Goal: Task Accomplishment & Management: Complete application form

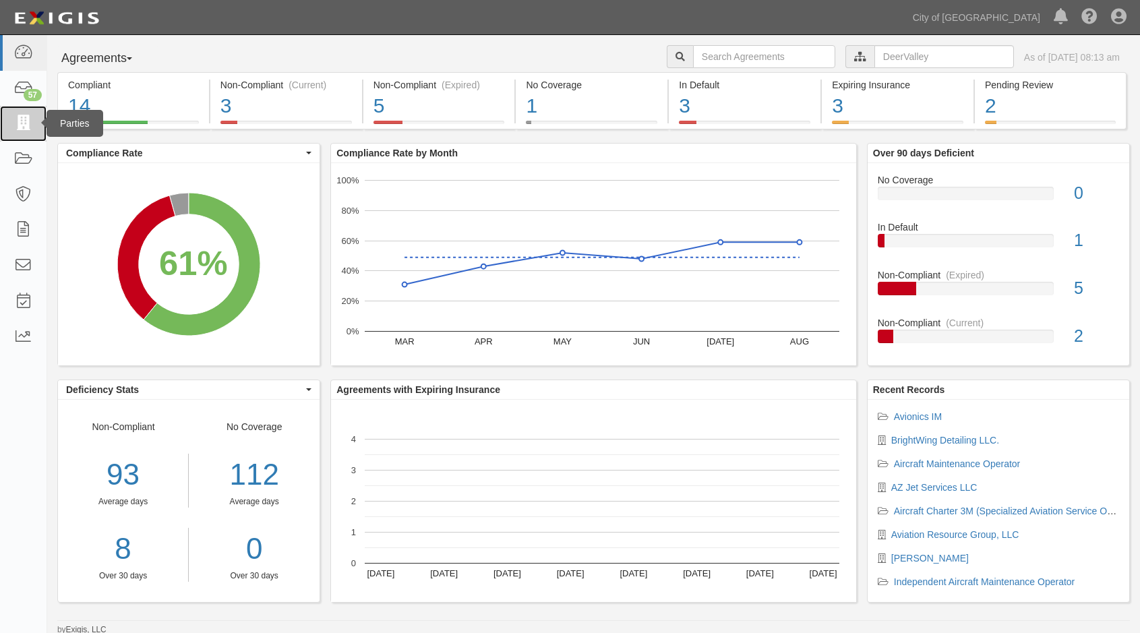
click at [13, 125] on icon at bounding box center [22, 124] width 19 height 16
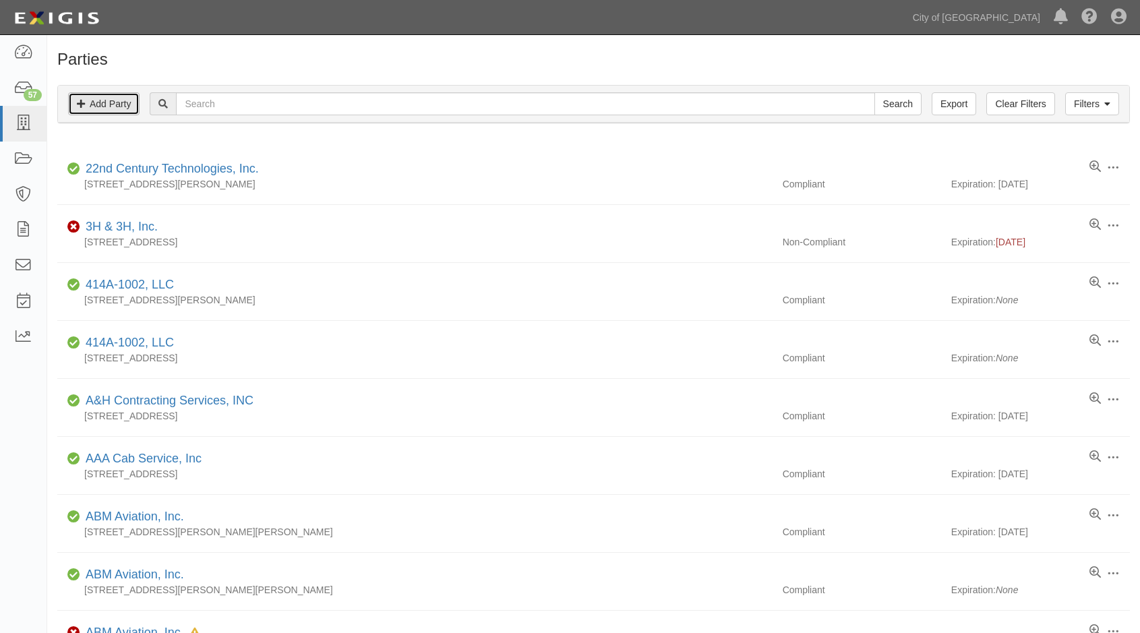
click at [99, 106] on link "Add Party" at bounding box center [103, 103] width 71 height 23
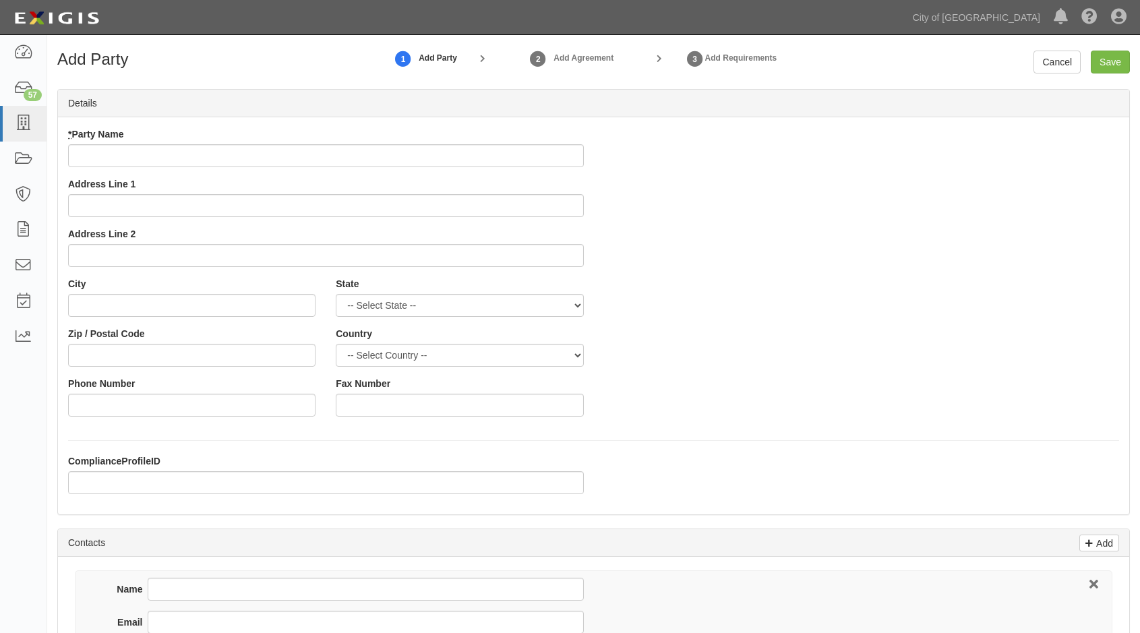
click at [93, 152] on input "* Party Name" at bounding box center [326, 155] width 516 height 23
type input "f"
type input "Fresh Aircraft Sales, LLC"
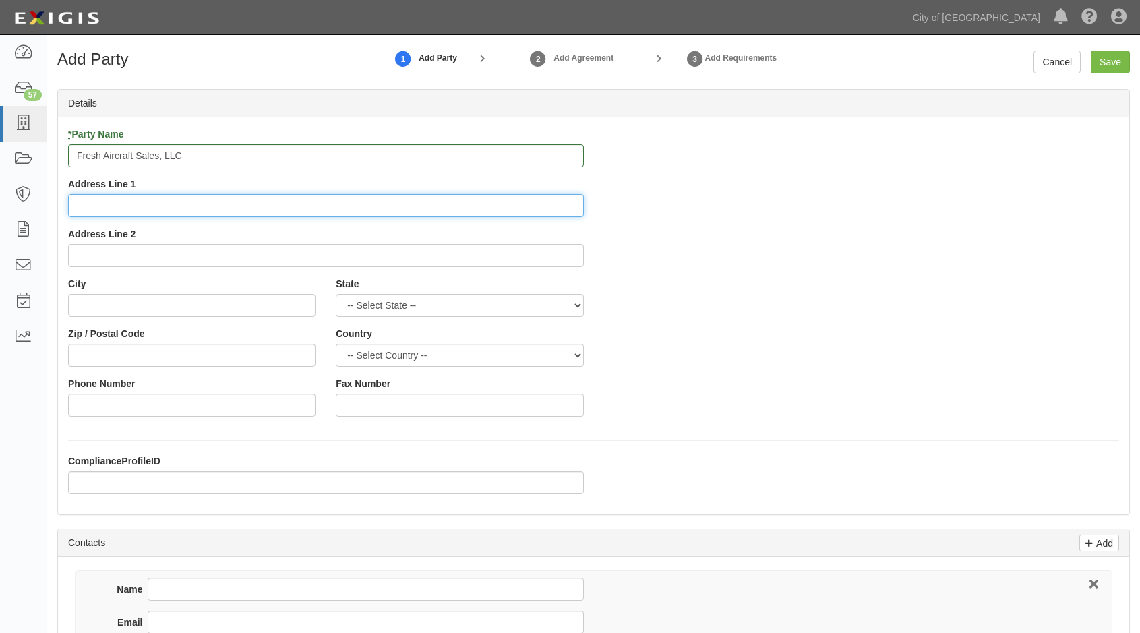
click at [109, 206] on input "Address Line 1" at bounding box center [326, 205] width 516 height 23
type input "1222 W Baseline Rd., Suite 157"
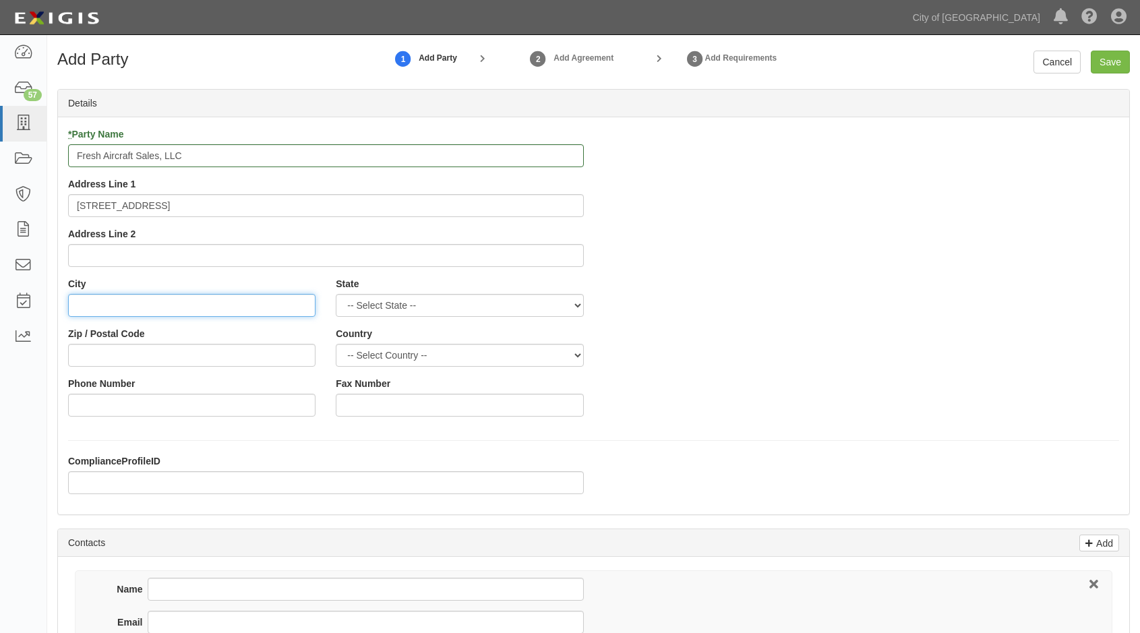
click at [112, 309] on input "City" at bounding box center [191, 305] width 247 height 23
type input "Tempe"
click at [568, 305] on select "-- Select State -- Alabama Alaska Arizona Arkansas California Colorado Connecti…" at bounding box center [459, 305] width 247 height 23
select select "AZ"
click at [336, 294] on select "-- Select State -- Alabama Alaska Arizona Arkansas California Colorado Connecti…" at bounding box center [459, 305] width 247 height 23
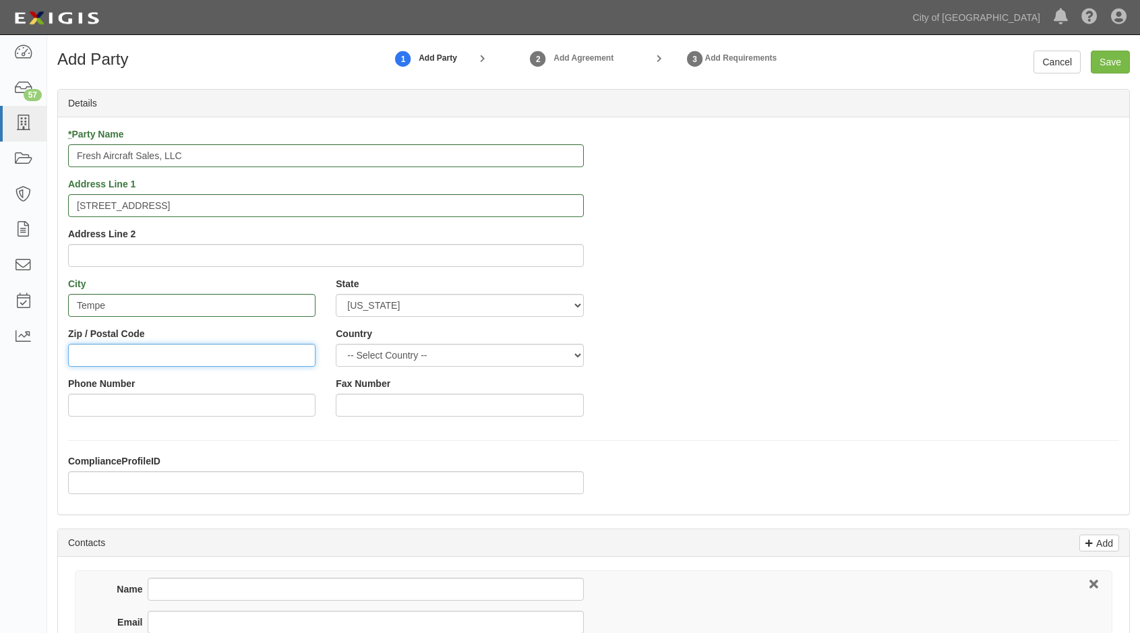
click at [90, 357] on input "Zip / Postal Code" at bounding box center [191, 355] width 247 height 23
type input "85283"
click at [392, 355] on select "-- Select Country -- Canada United States --------------- Afghanistan Åland Isl…" at bounding box center [459, 355] width 247 height 23
select select "US"
click at [336, 344] on select "-- Select Country -- Canada United States --------------- Afghanistan Åland Isl…" at bounding box center [459, 355] width 247 height 23
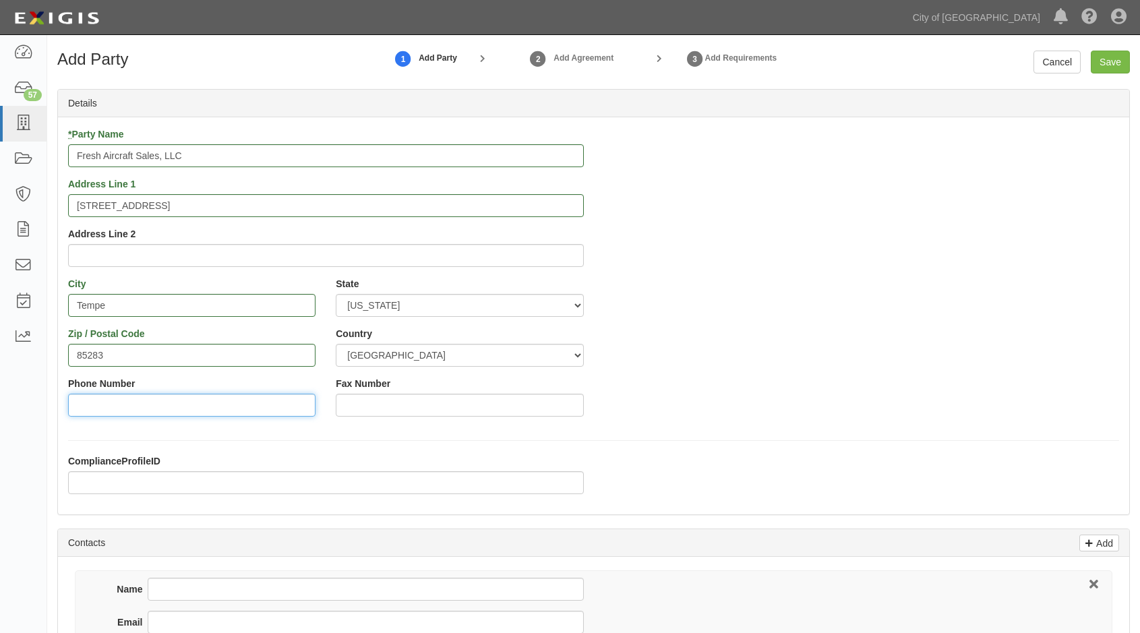
click at [131, 407] on input "Phone Number" at bounding box center [191, 405] width 247 height 23
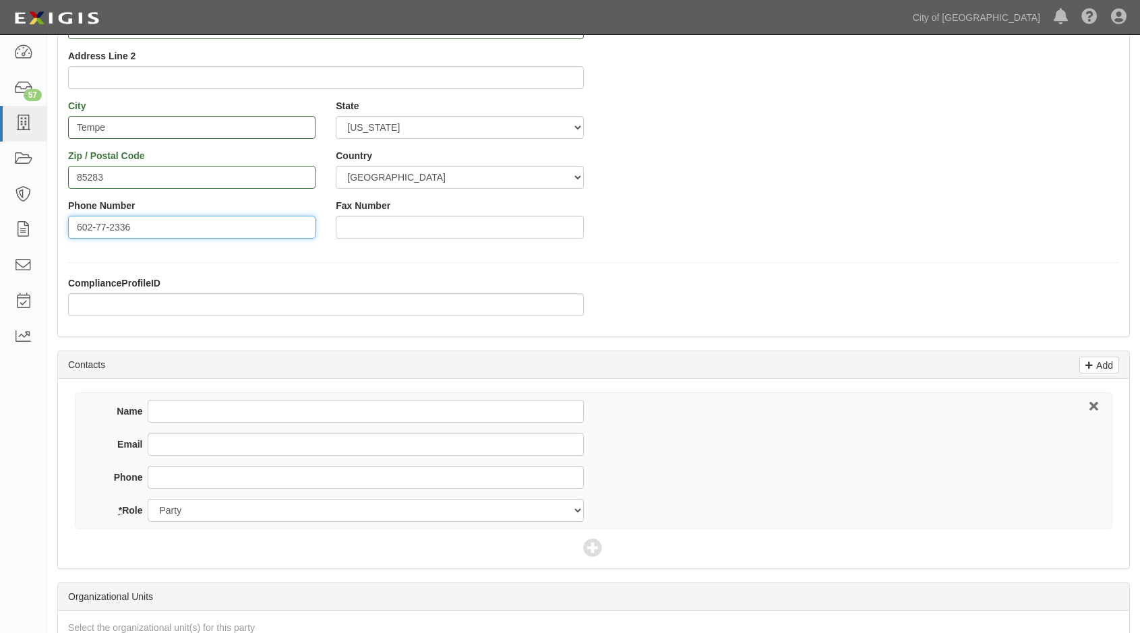
scroll to position [202, 0]
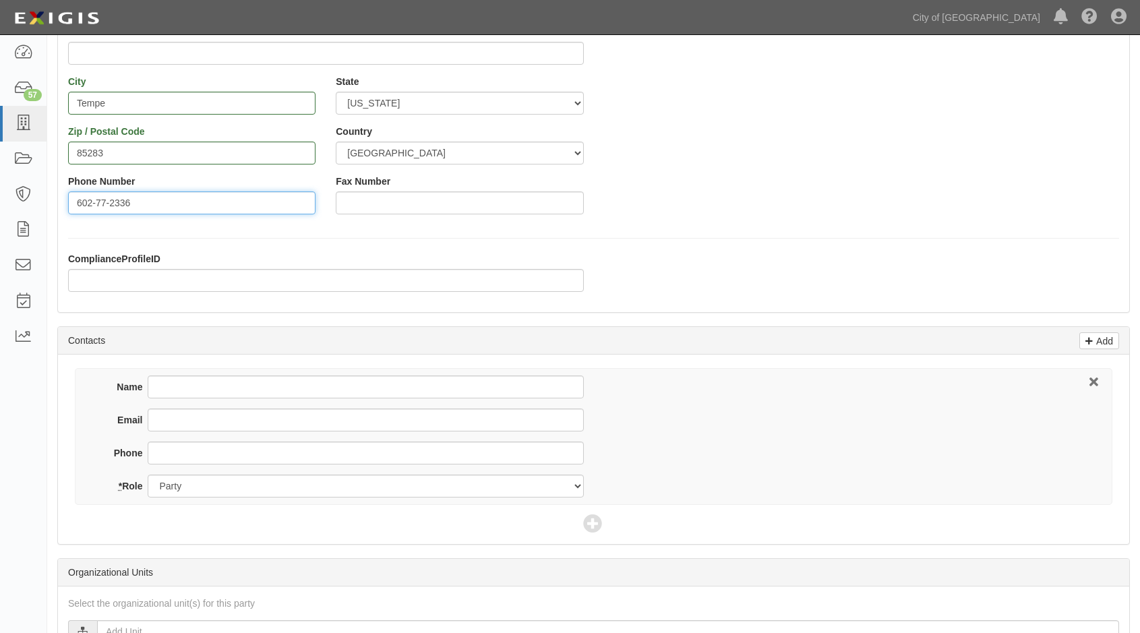
type input "602-77-2336"
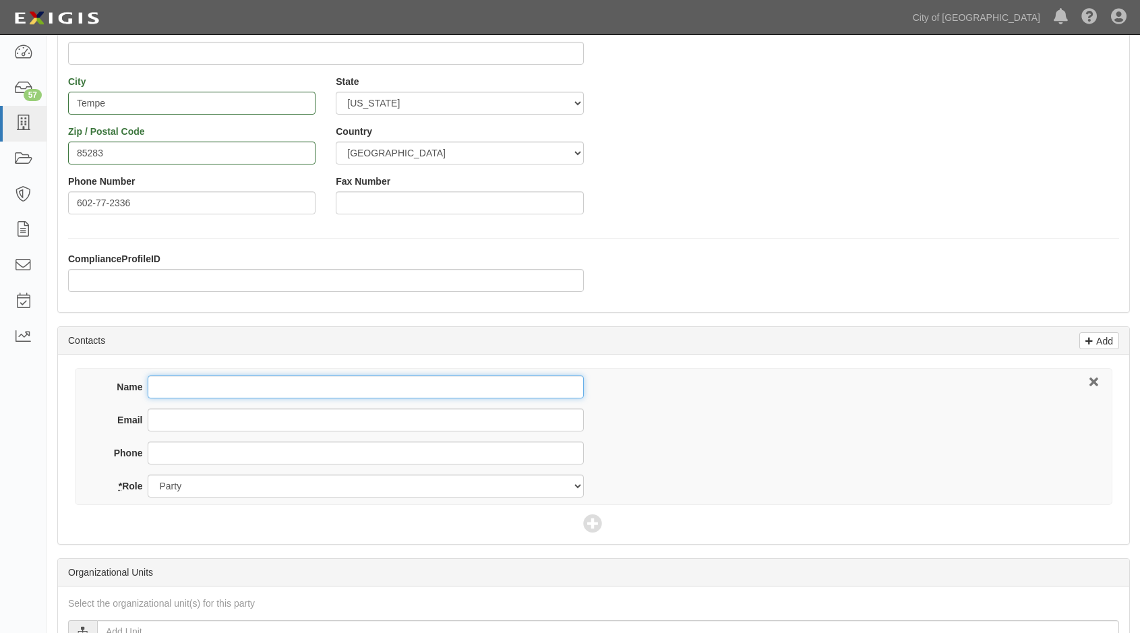
click at [243, 390] on div "Name Email Phone * Role Party Broker Other" at bounding box center [593, 436] width 1037 height 137
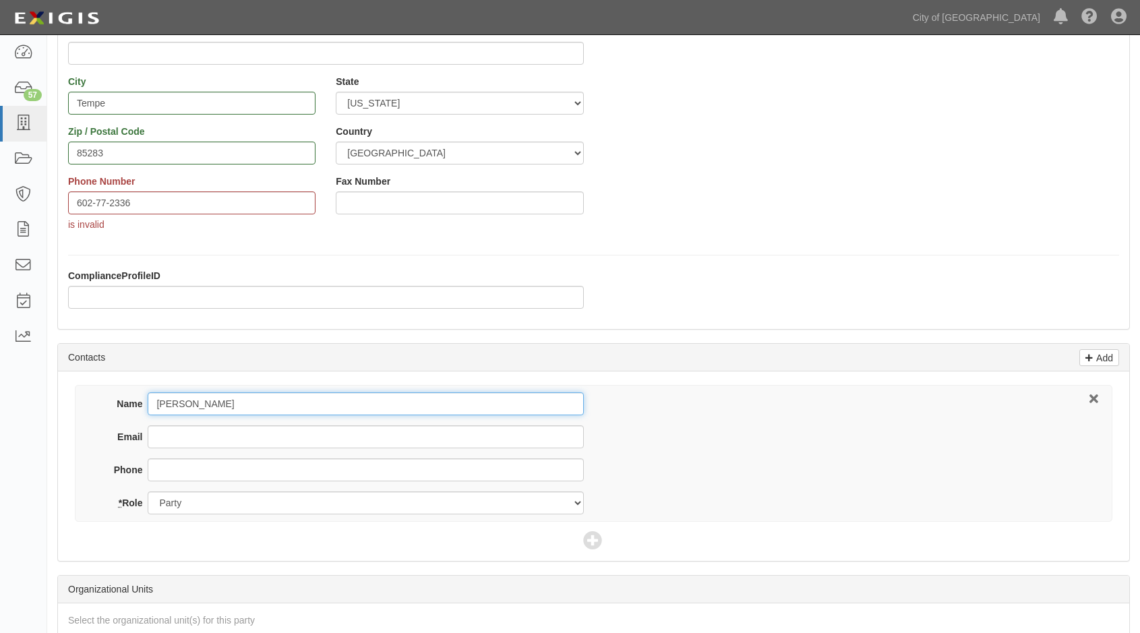
type input "John Calhoun"
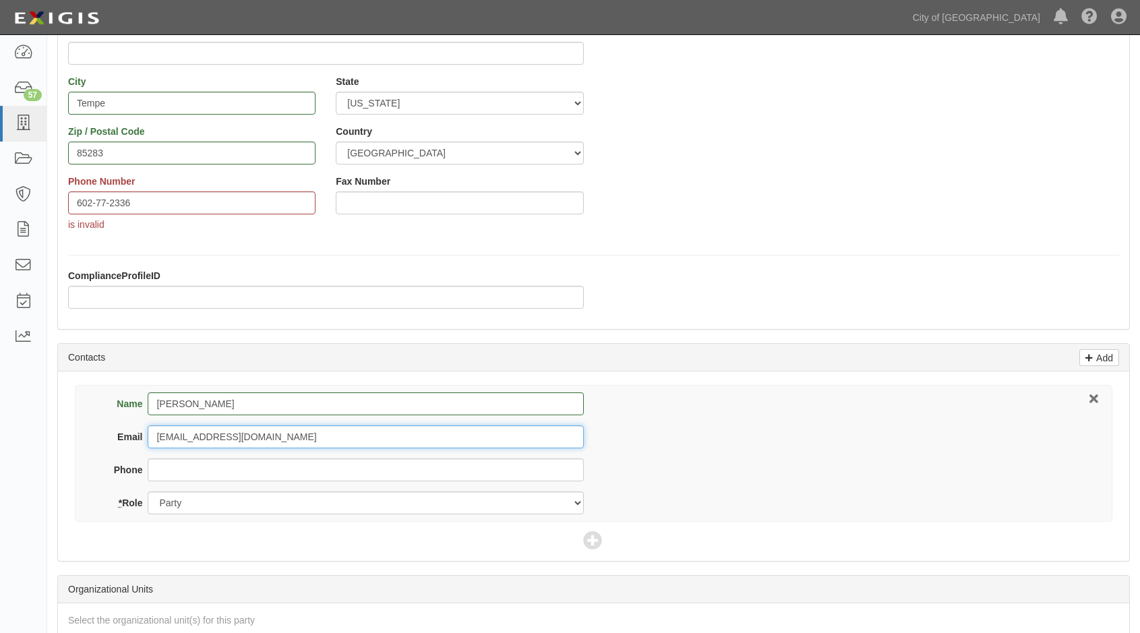
type input "freshaircraft@gmail.com"
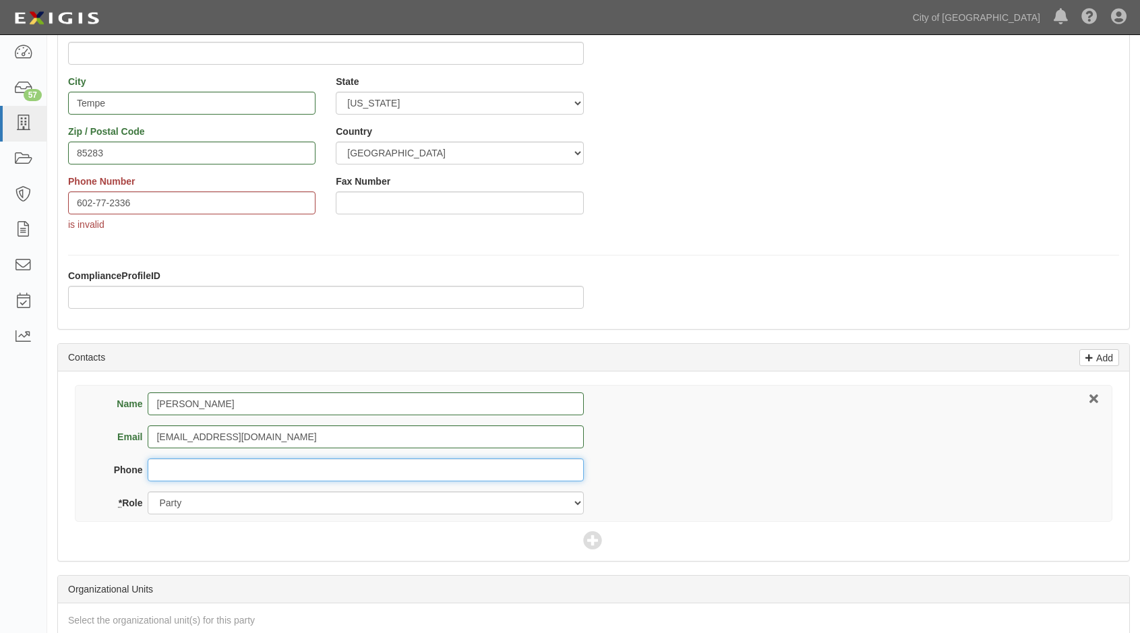
click at [191, 475] on input "Phone" at bounding box center [365, 469] width 435 height 23
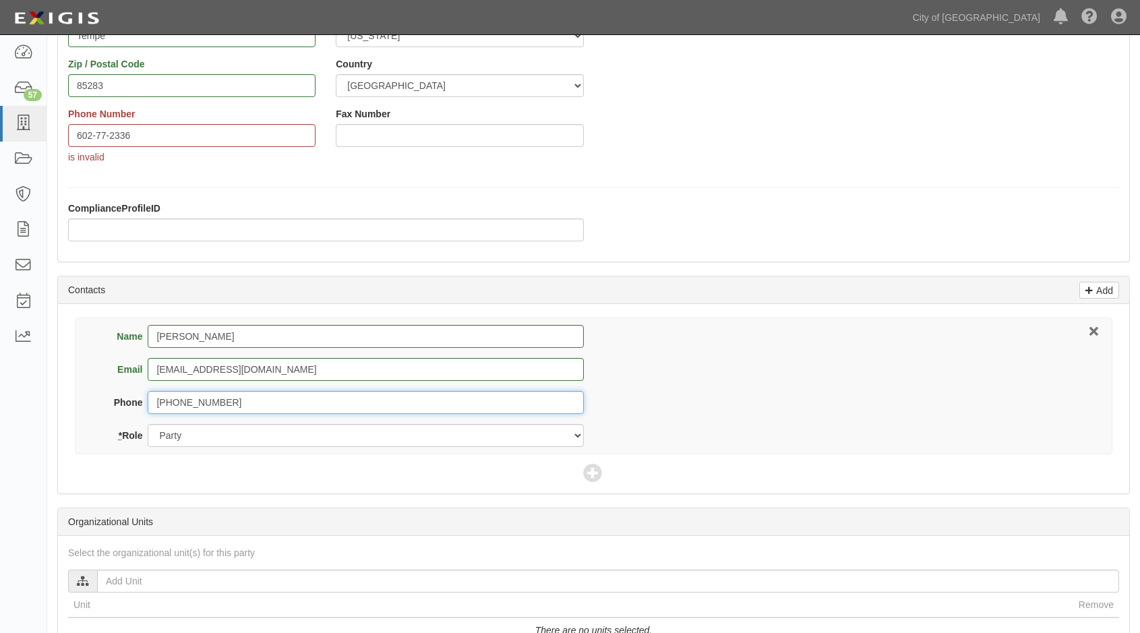
scroll to position [337, 0]
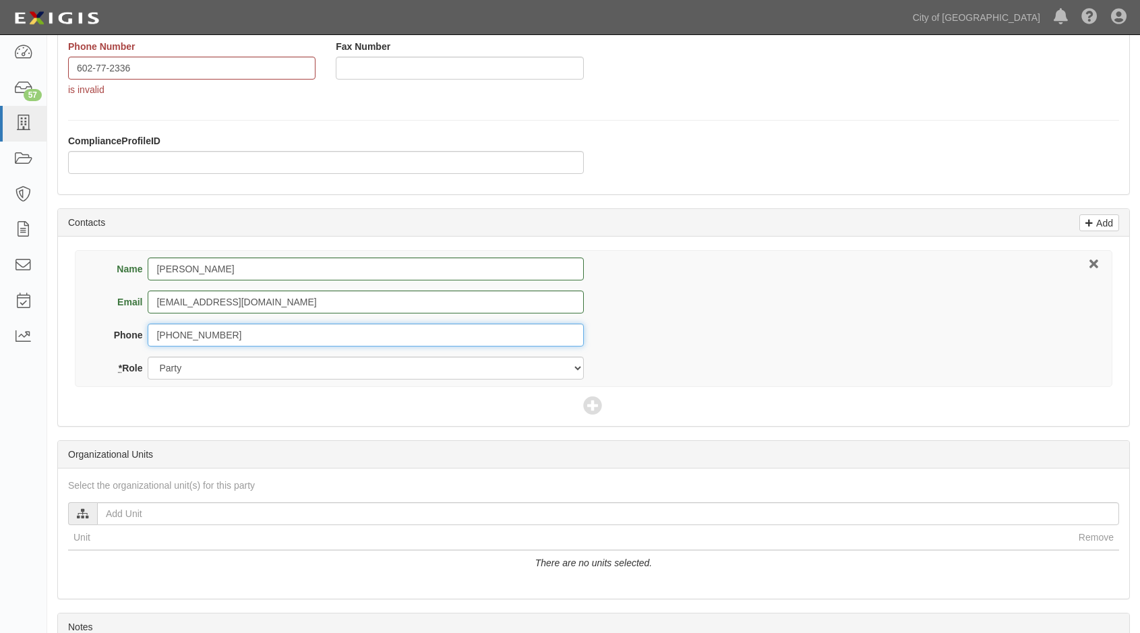
type input "602-717-2336"
click at [105, 510] on input "text" at bounding box center [608, 513] width 1022 height 23
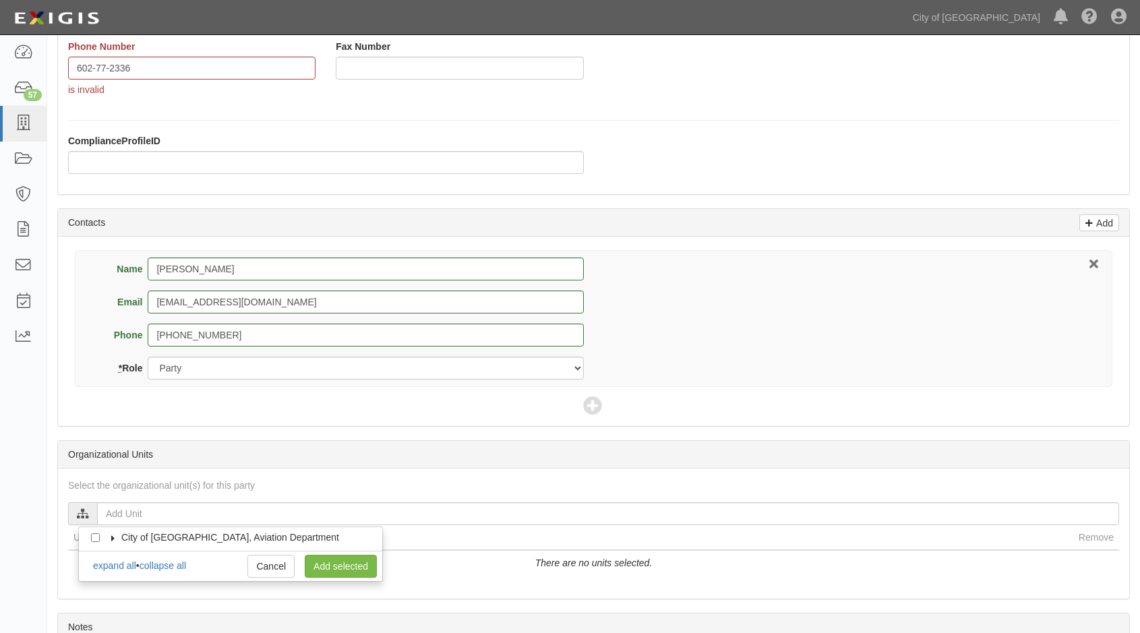
click at [112, 537] on icon at bounding box center [113, 538] width 9 height 6
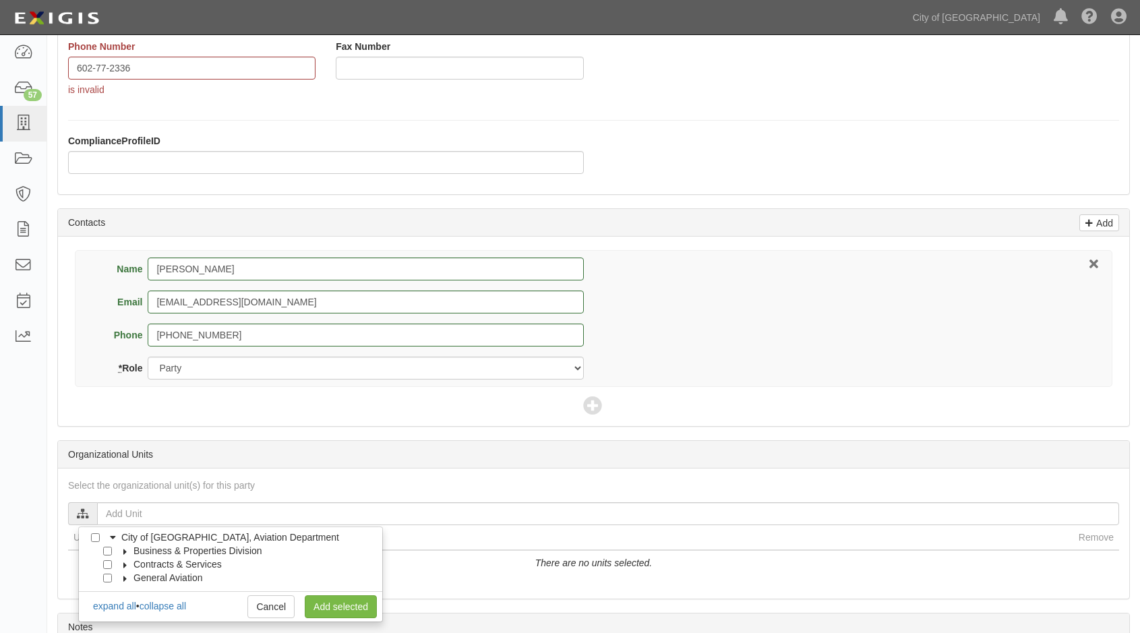
click at [122, 582] on label "General Aviation" at bounding box center [160, 577] width 86 height 13
click at [118, 593] on input "DeerValley" at bounding box center [119, 591] width 9 height 9
checkbox input "true"
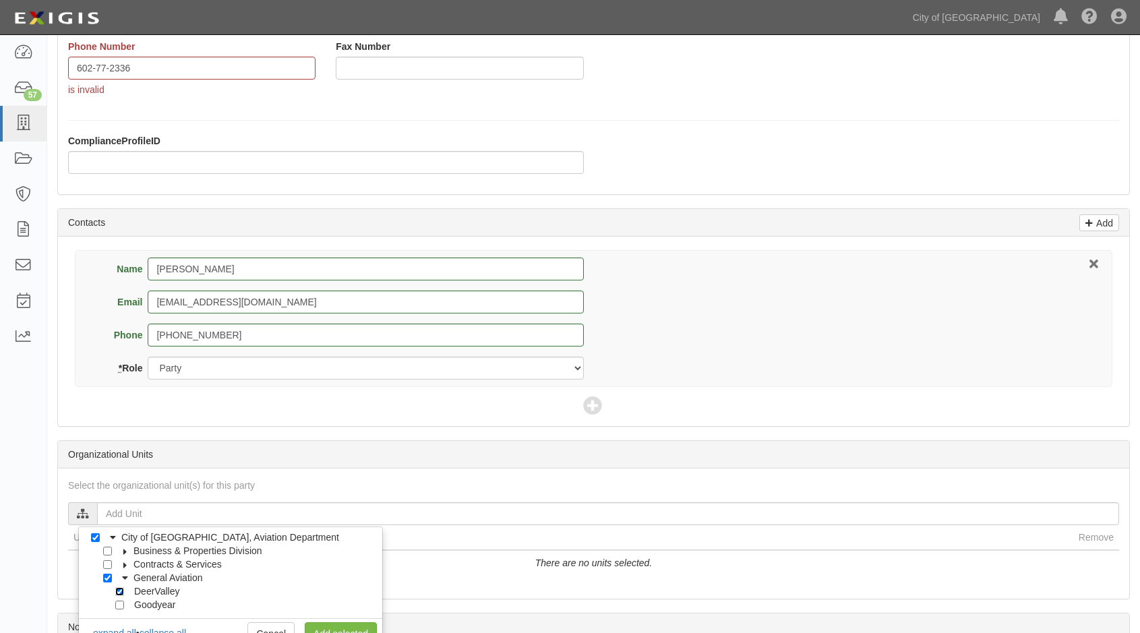
checkbox input "true"
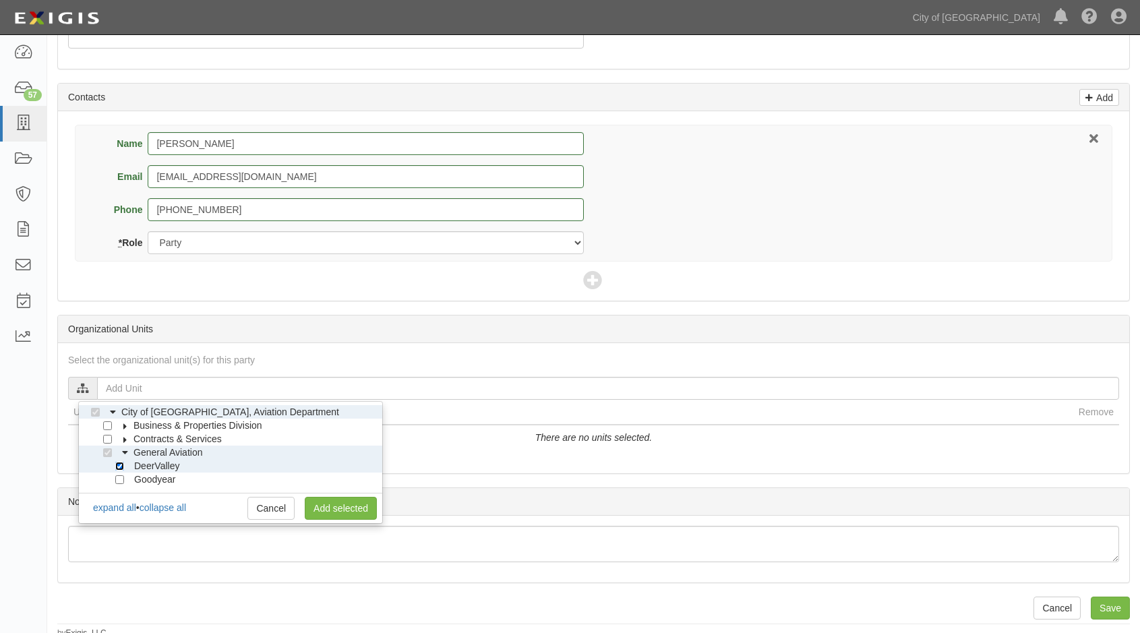
scroll to position [469, 0]
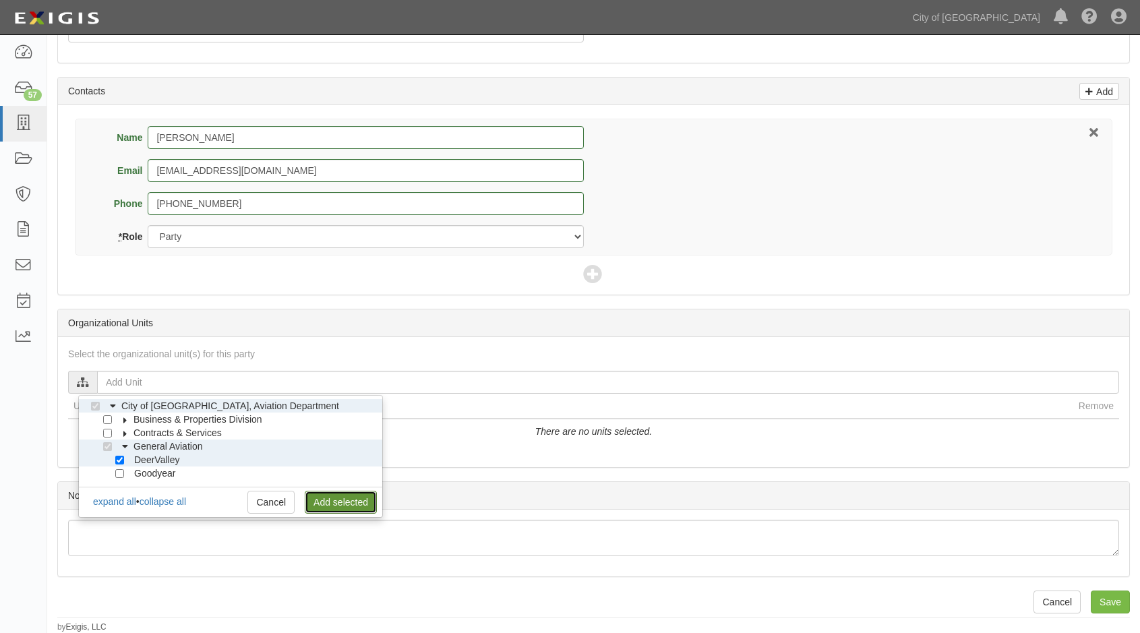
click at [335, 512] on link "Add selected" at bounding box center [341, 502] width 72 height 23
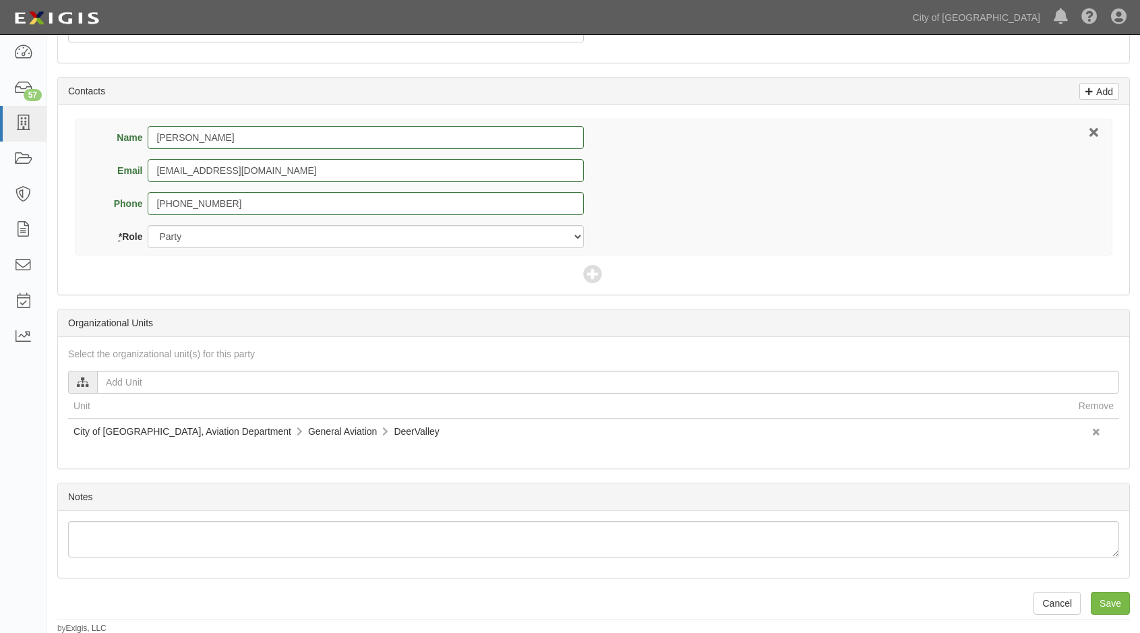
scroll to position [470, 0]
click at [1109, 611] on input "Save" at bounding box center [1110, 602] width 39 height 23
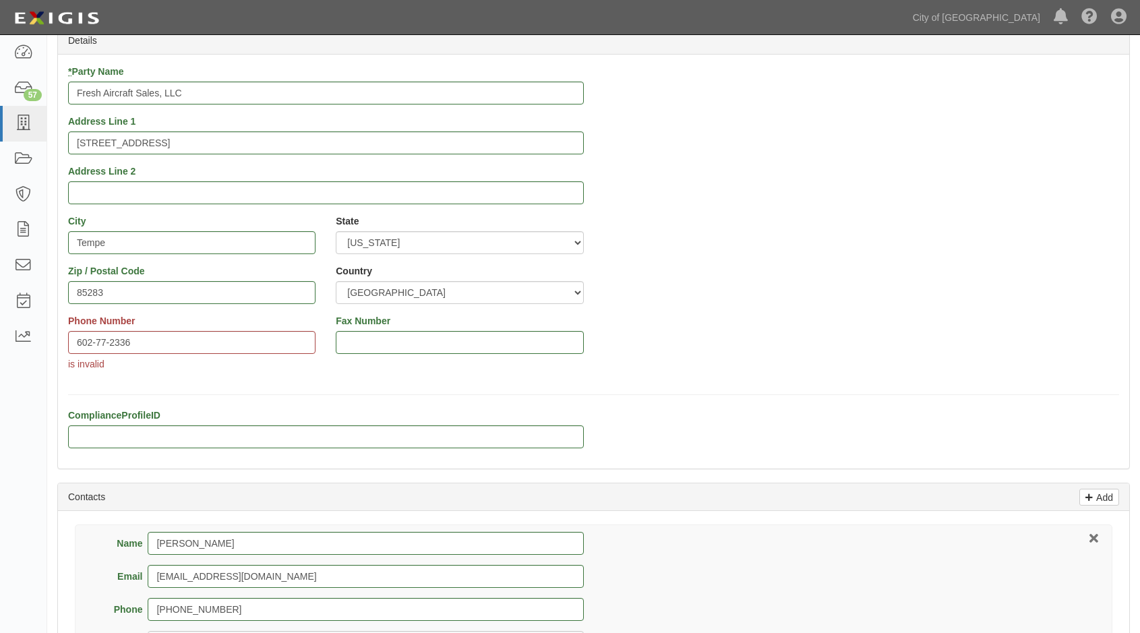
scroll to position [0, 0]
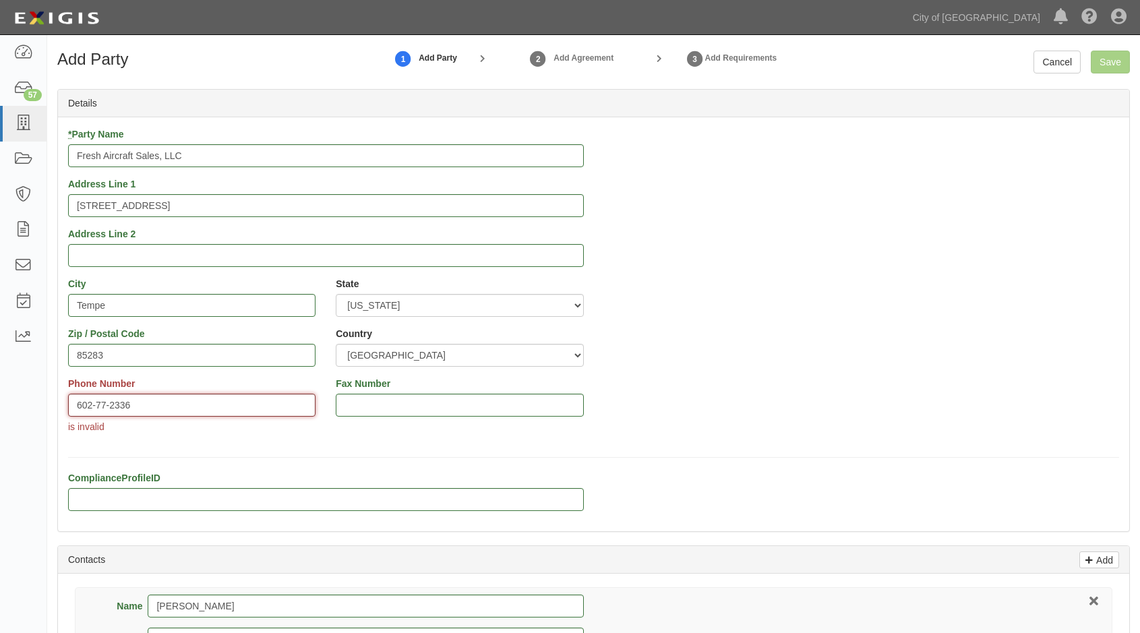
click at [104, 406] on input "602-77-2336" at bounding box center [191, 405] width 247 height 23
type input "[PHONE_NUMBER]"
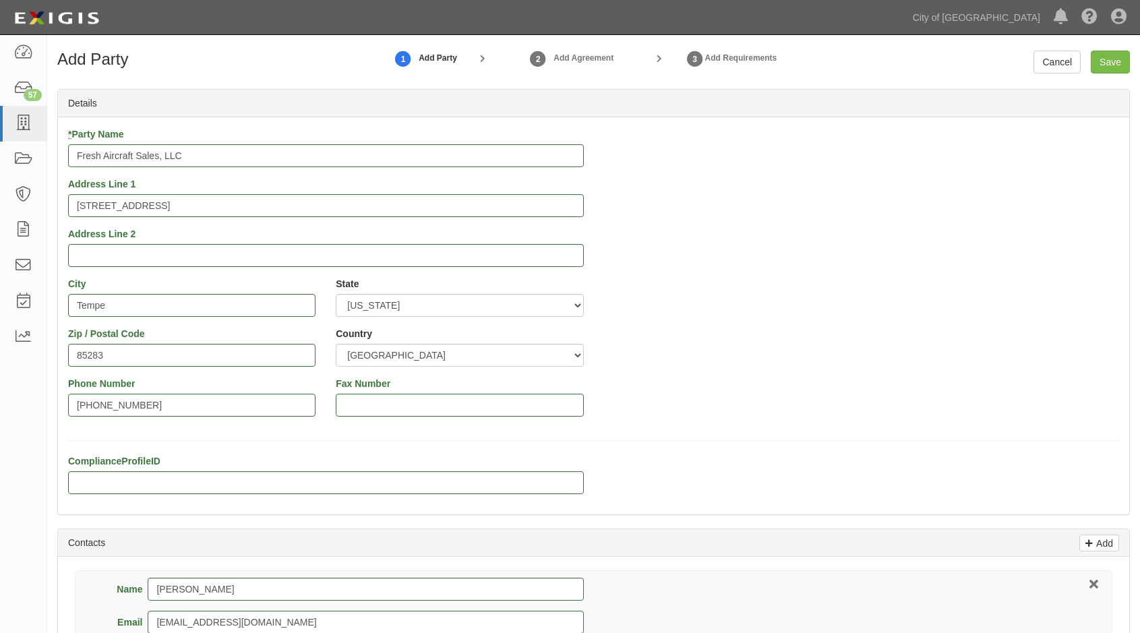
click at [241, 444] on div "* Party Name Fresh Aircraft Sales, LLC Address Line 1 1222 W Baseline Rd., Suit…" at bounding box center [593, 315] width 1071 height 397
click at [1104, 61] on input "Save" at bounding box center [1110, 62] width 39 height 23
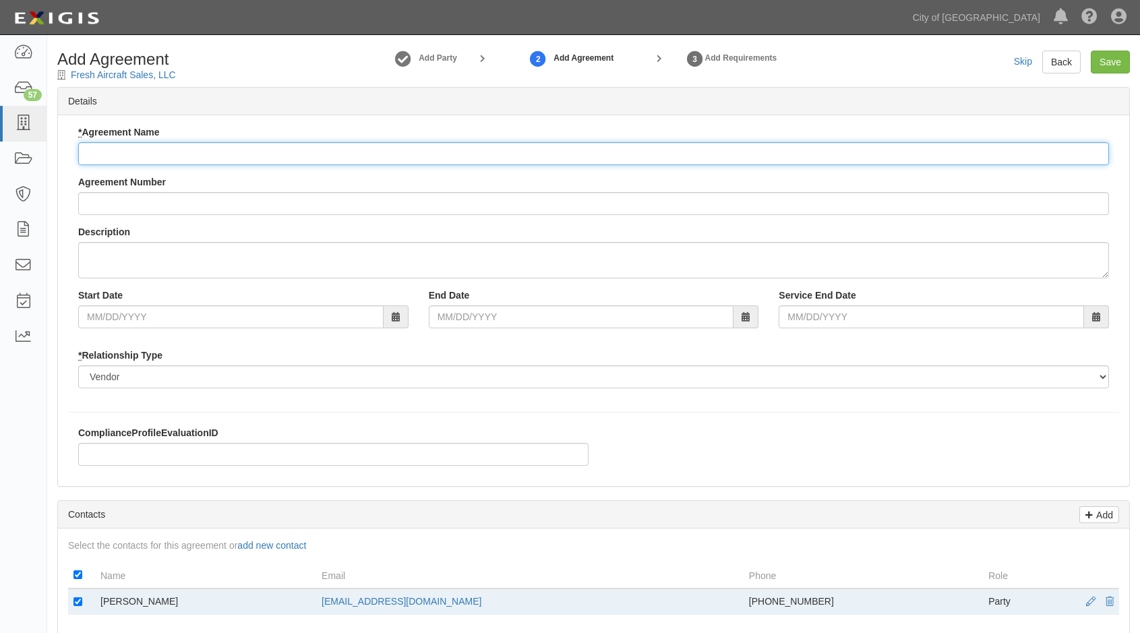
click at [160, 152] on input "* Agreement Name" at bounding box center [593, 153] width 1031 height 23
click at [171, 145] on input "* Agreement Name" at bounding box center [593, 153] width 1031 height 23
click at [240, 152] on input "* Agreement Name" at bounding box center [593, 153] width 1031 height 23
type input "Aircraft Sales Operator"
click at [210, 211] on input "Agreement Number" at bounding box center [593, 203] width 1031 height 23
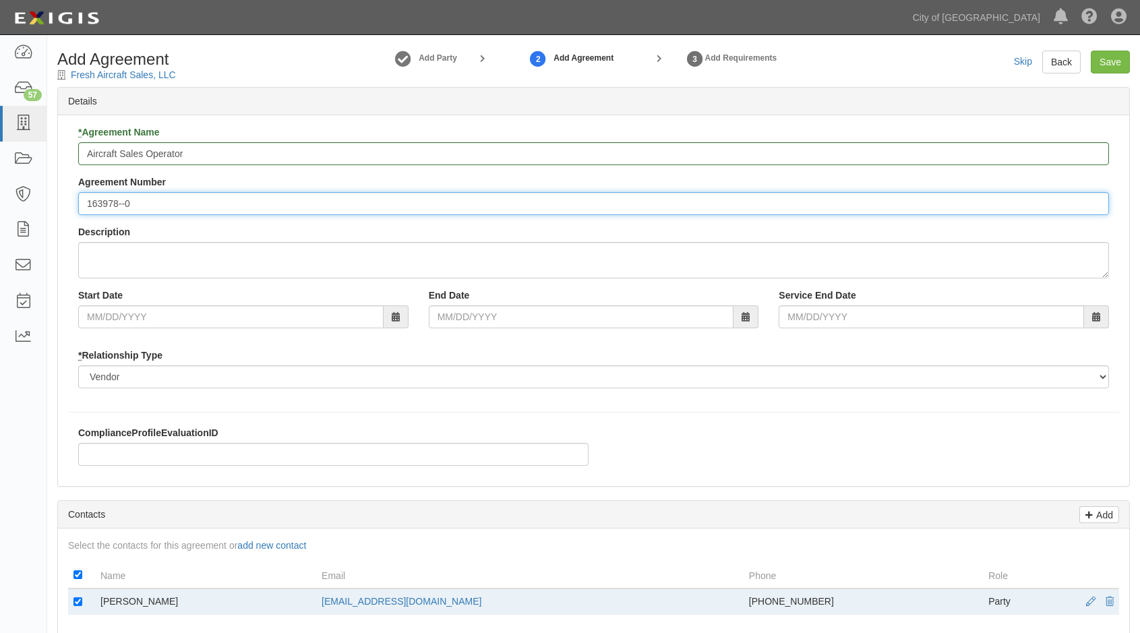
type input "163978--0"
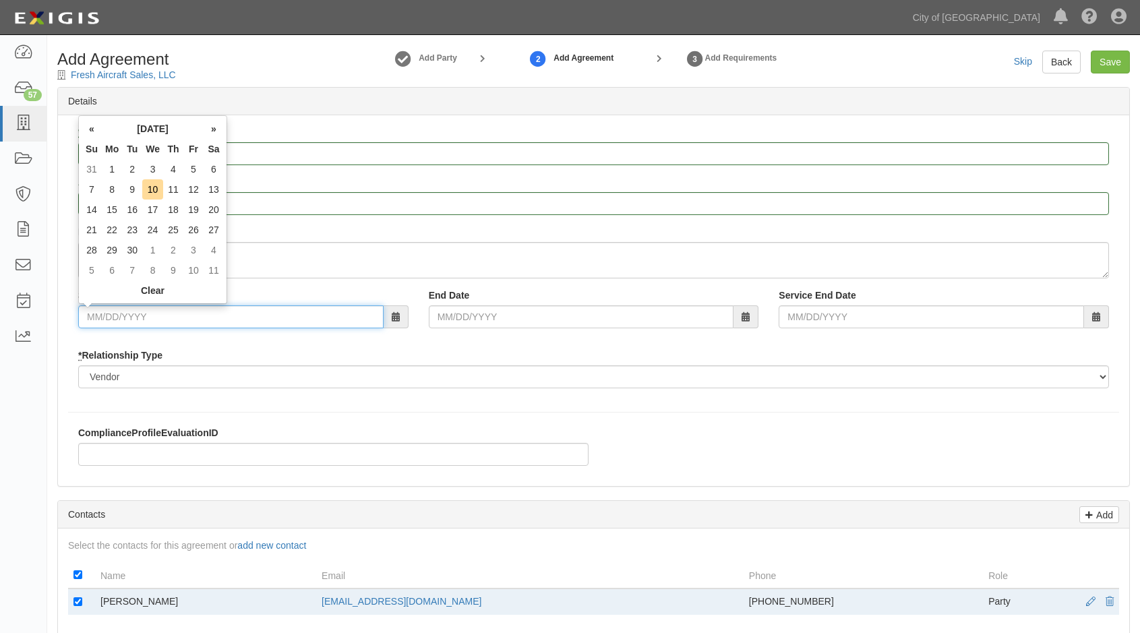
click at [201, 318] on input "Start Date" at bounding box center [230, 316] width 305 height 23
type input "08/12/2025"
click at [135, 210] on td "12" at bounding box center [132, 210] width 20 height 20
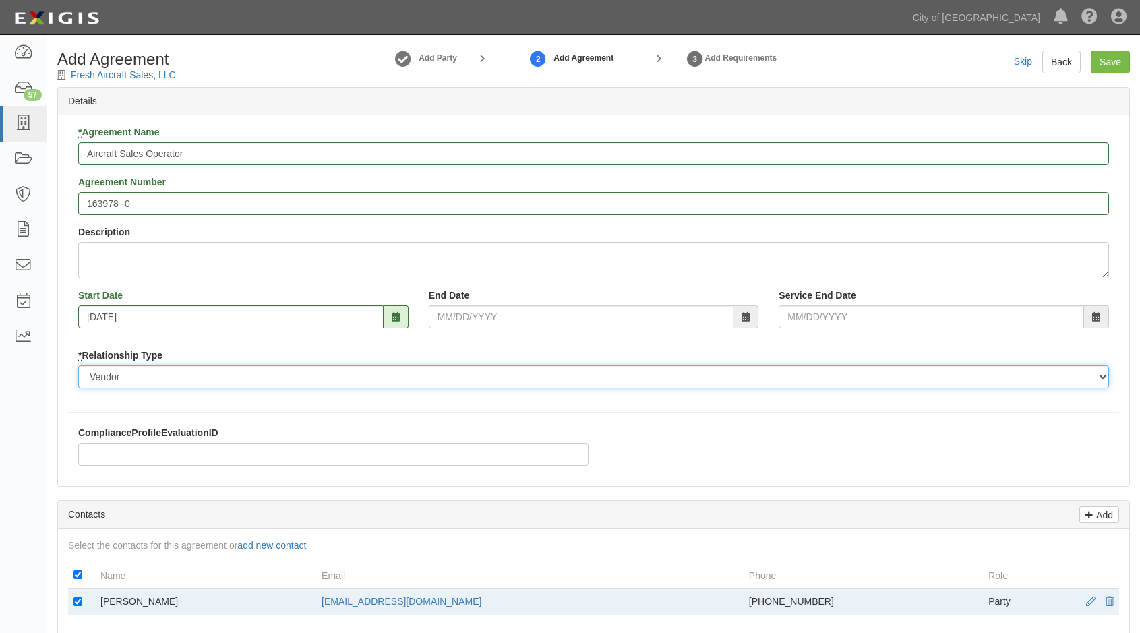
click at [190, 384] on select "Borrower Contractor Franchisee Other Subcontractor Supplier Tenant Vendor" at bounding box center [593, 376] width 1031 height 23
click at [201, 378] on select "Borrower Contractor Franchisee Other Subcontractor Supplier Tenant Vendor" at bounding box center [593, 376] width 1031 height 23
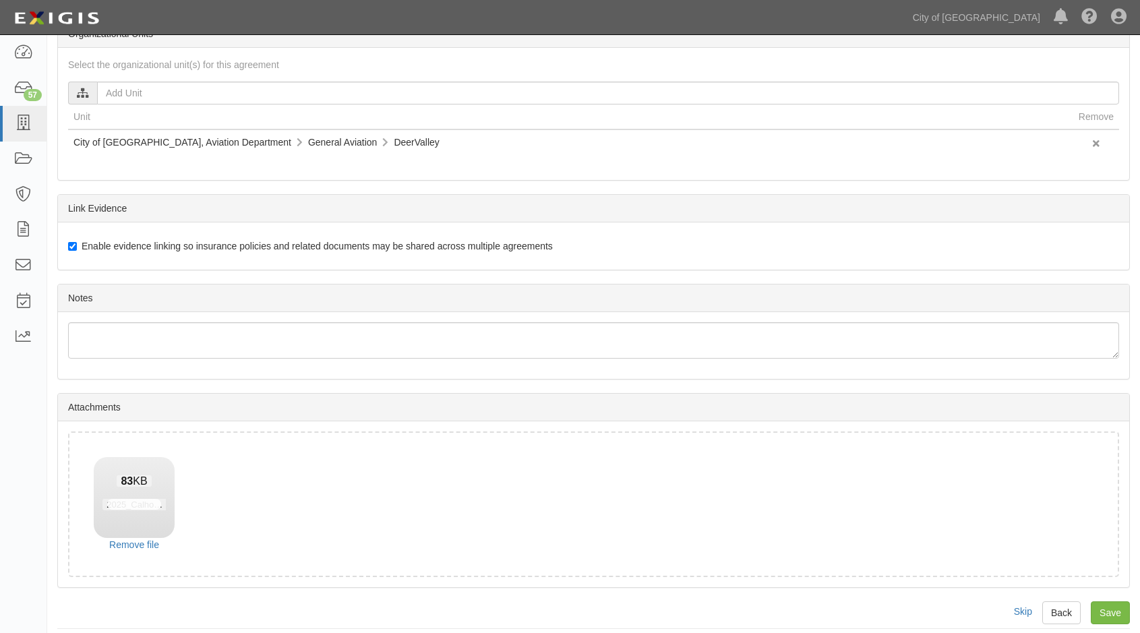
scroll to position [644, 0]
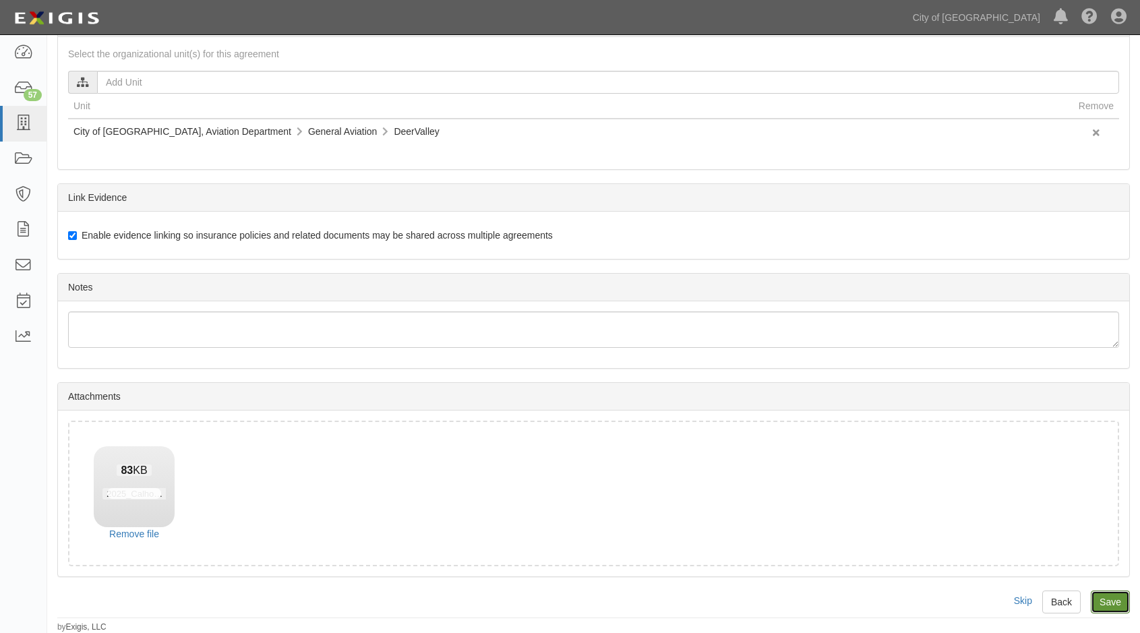
click at [1114, 603] on input "Save" at bounding box center [1110, 602] width 39 height 23
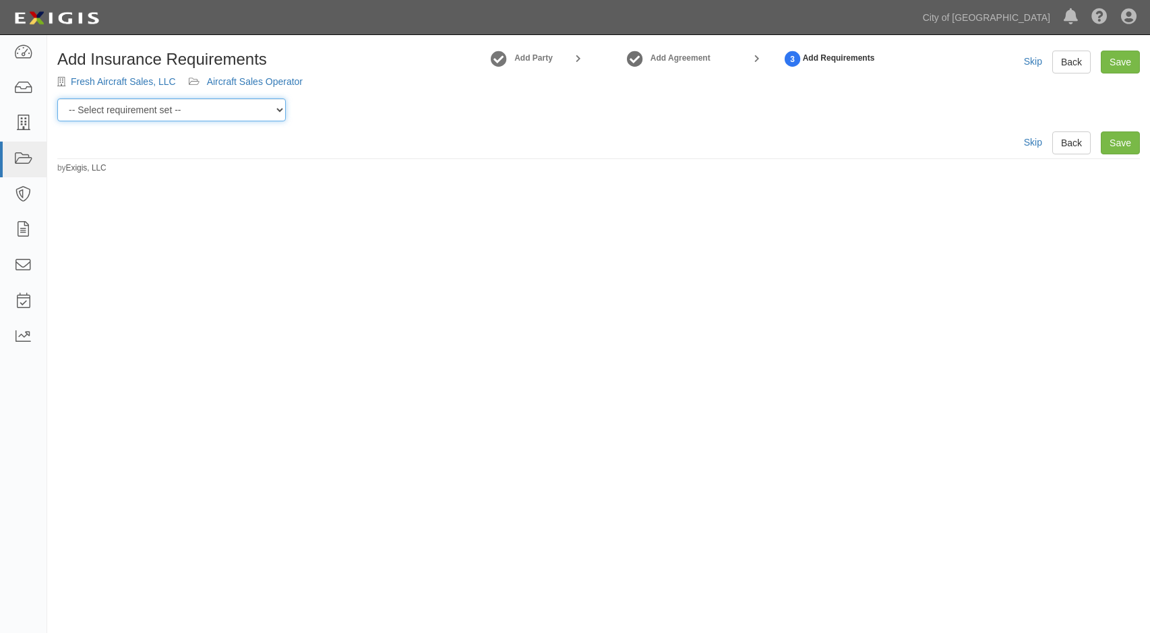
click at [262, 103] on select "-- Select requirement set -- Aircraft Charter 10M Aircraft Charter 3M Aircraft …" at bounding box center [171, 109] width 229 height 23
select select "37354"
click at [57, 98] on select "-- Select requirement set -- Aircraft Charter 10M Aircraft Charter 3M Aircraft …" at bounding box center [171, 109] width 229 height 23
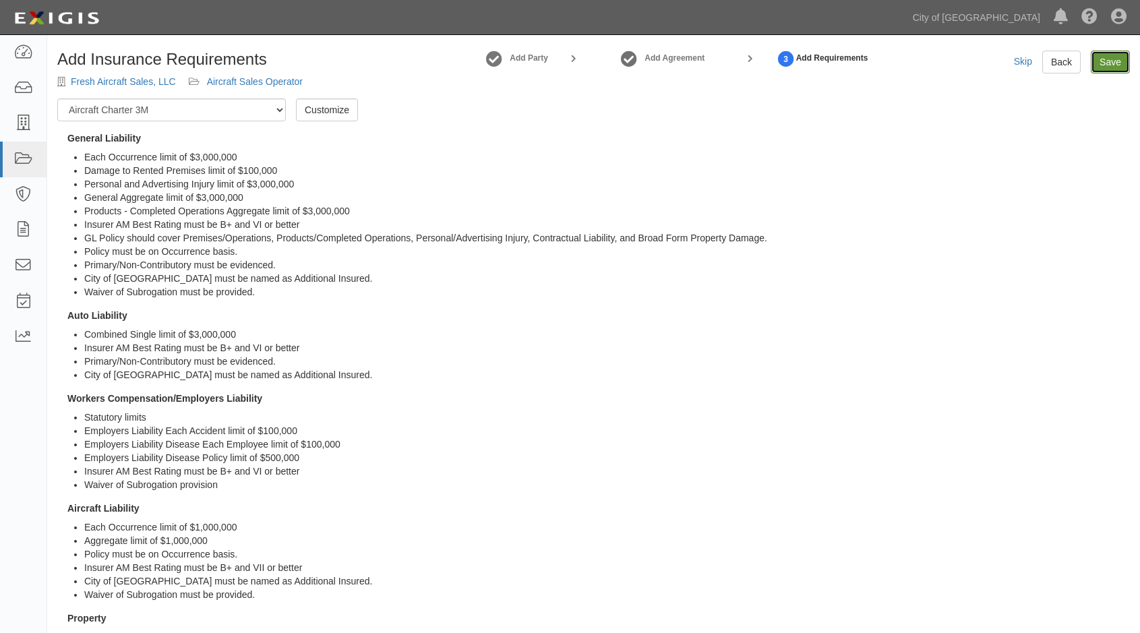
click at [1098, 68] on link "Save" at bounding box center [1110, 62] width 39 height 23
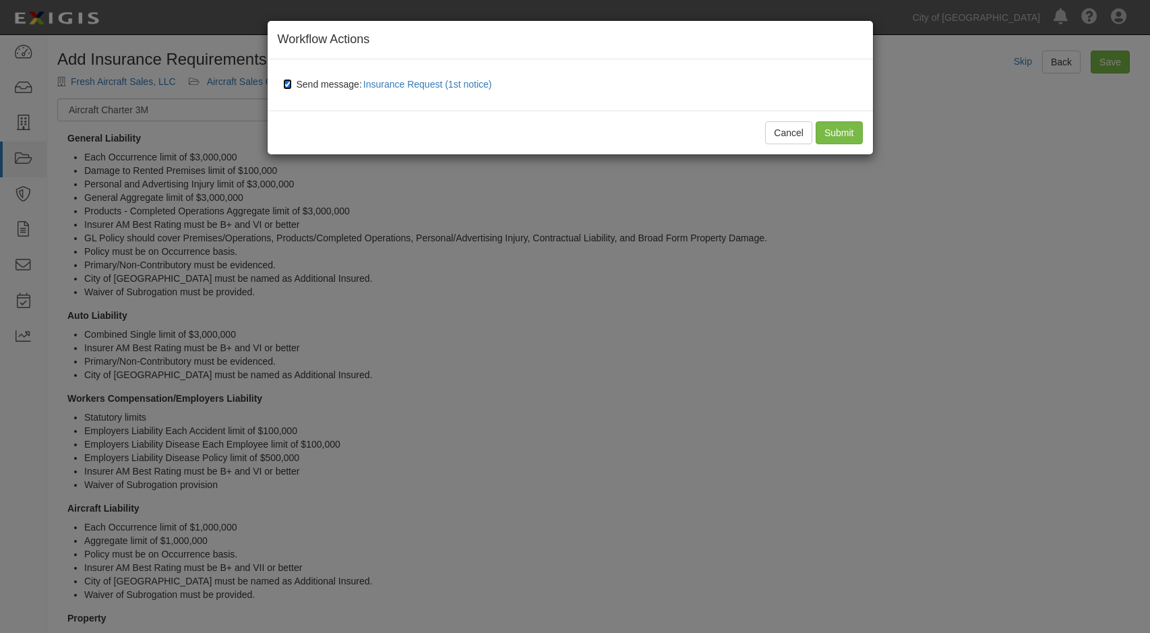
click at [291, 79] on input "Send message: Insurance Request (1st notice)" at bounding box center [287, 84] width 9 height 11
checkbox input "false"
click at [844, 138] on input "Submit" at bounding box center [839, 132] width 47 height 23
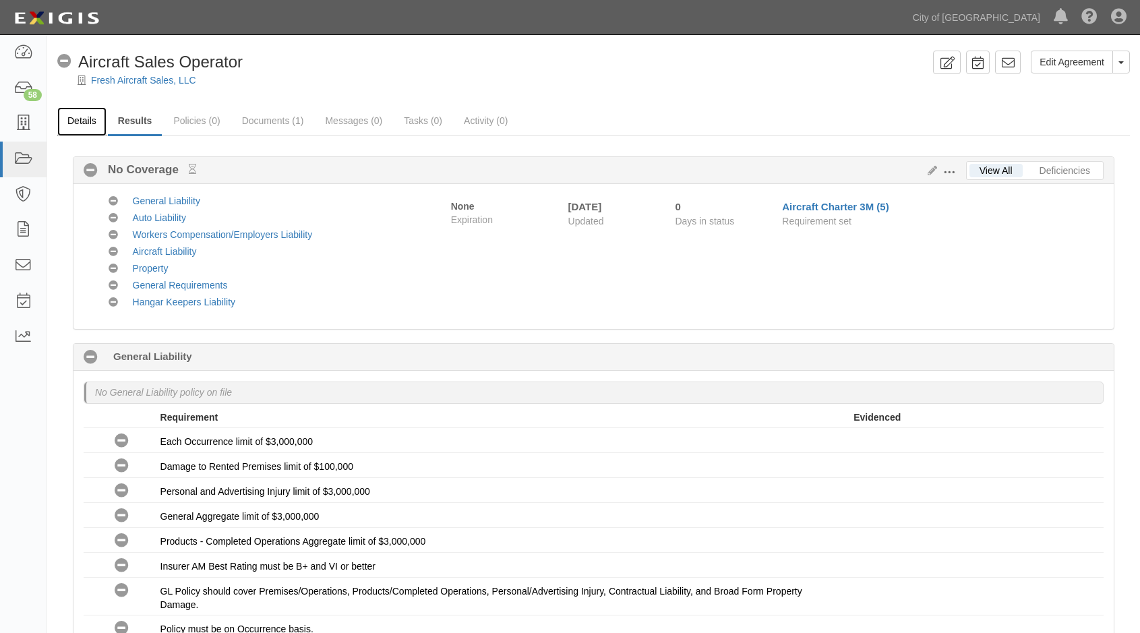
click at [86, 125] on link "Details" at bounding box center [81, 121] width 49 height 29
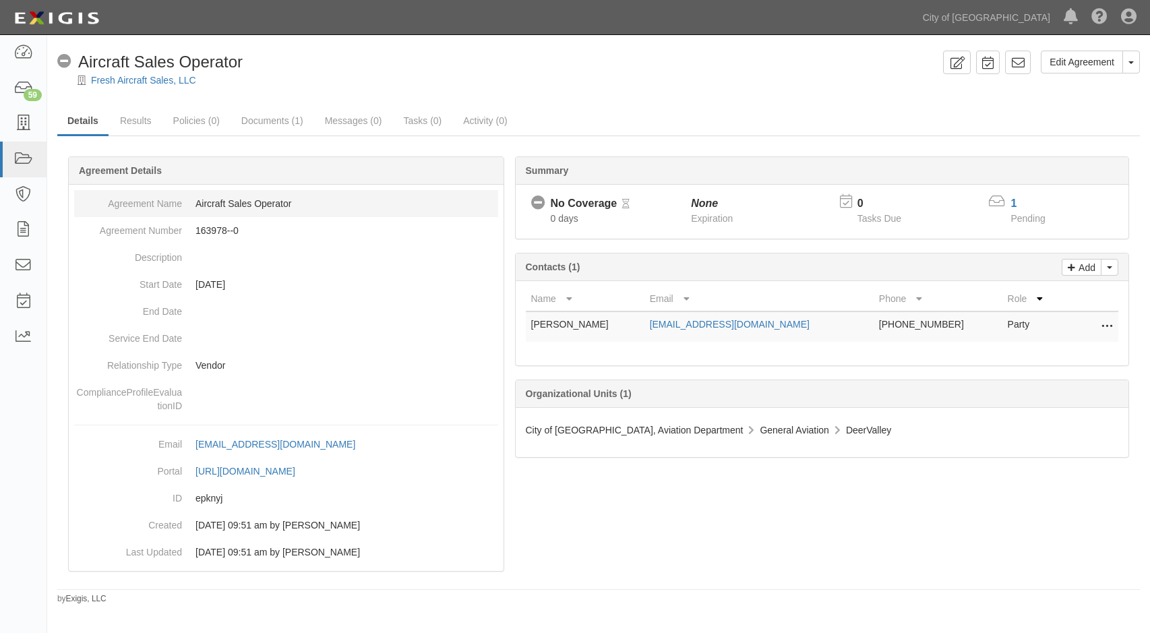
click at [199, 201] on dd "Aircraft Sales Operator" at bounding box center [286, 203] width 424 height 27
click at [141, 167] on b "Agreement Details" at bounding box center [120, 170] width 83 height 11
click at [138, 123] on link "Results" at bounding box center [136, 121] width 52 height 29
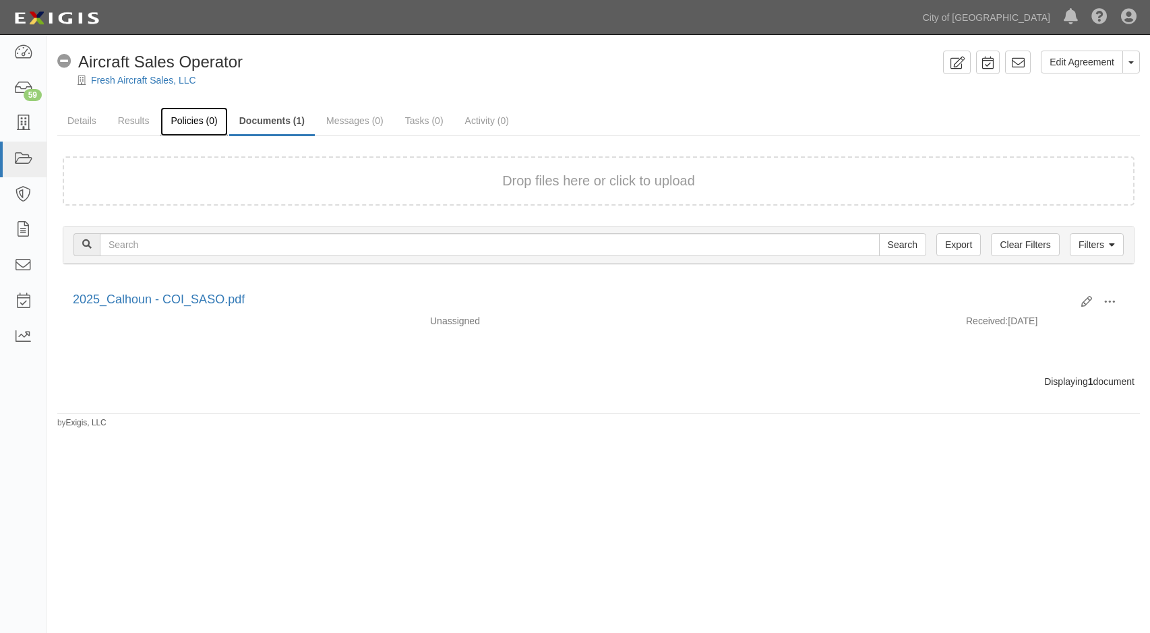
click at [225, 128] on link "Policies (0)" at bounding box center [193, 121] width 67 height 29
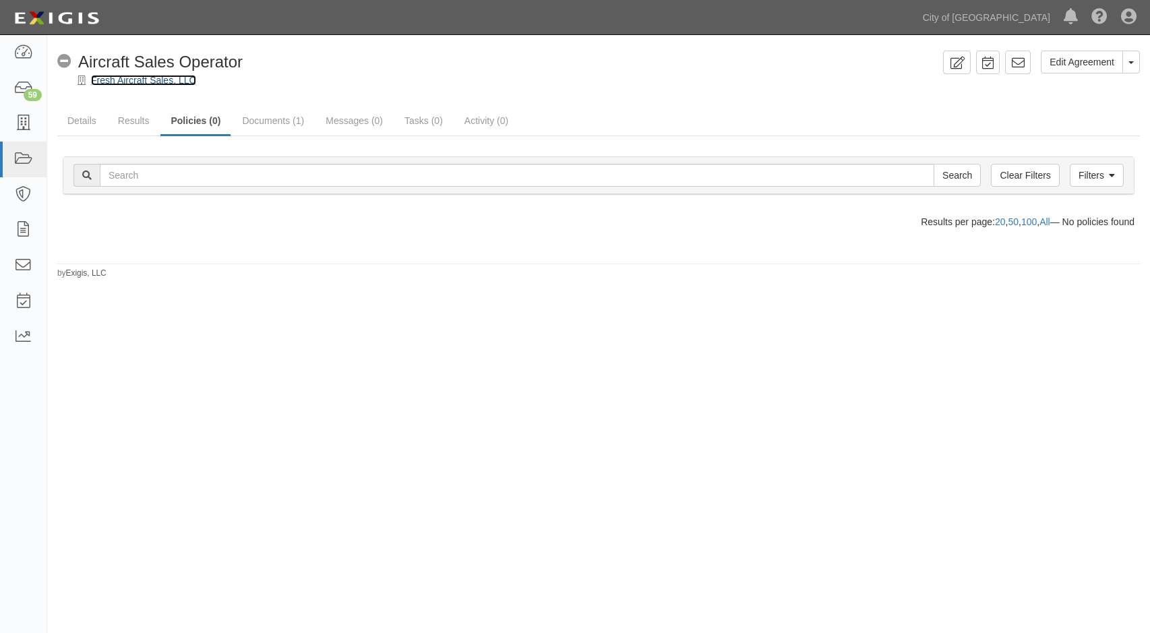
click at [119, 85] on link "Fresh Aircraft Sales, LLC" at bounding box center [143, 80] width 105 height 11
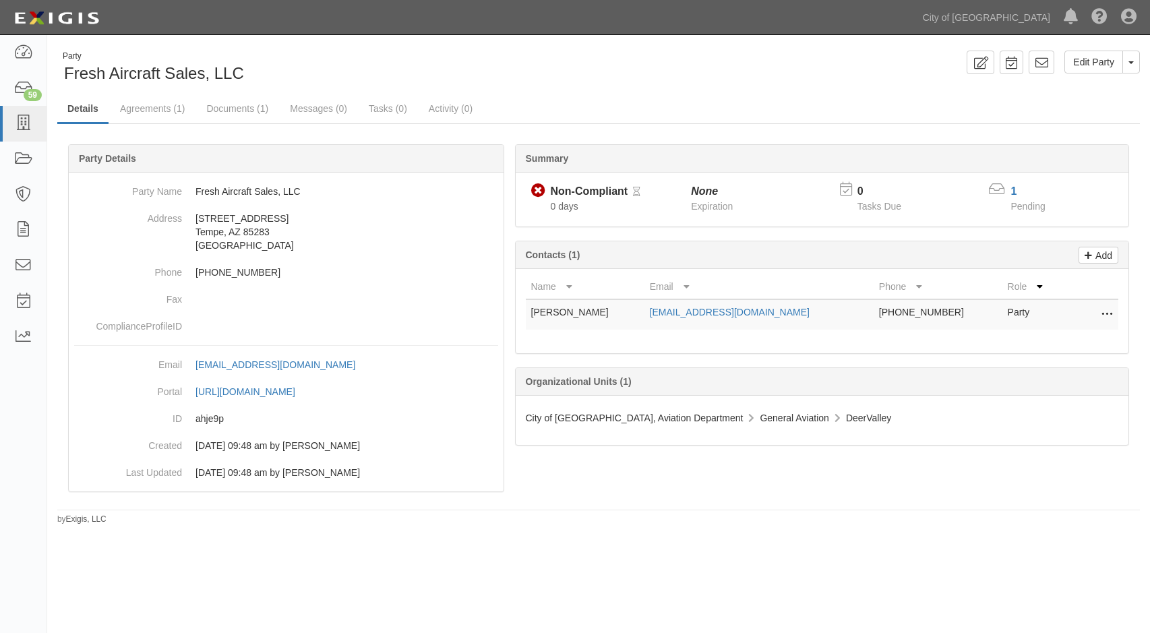
click at [237, 609] on div "Party Fresh Aircraft Sales, LLC Edit Party Toggle Party Dropdown View Audit Tra…" at bounding box center [575, 325] width 1150 height 570
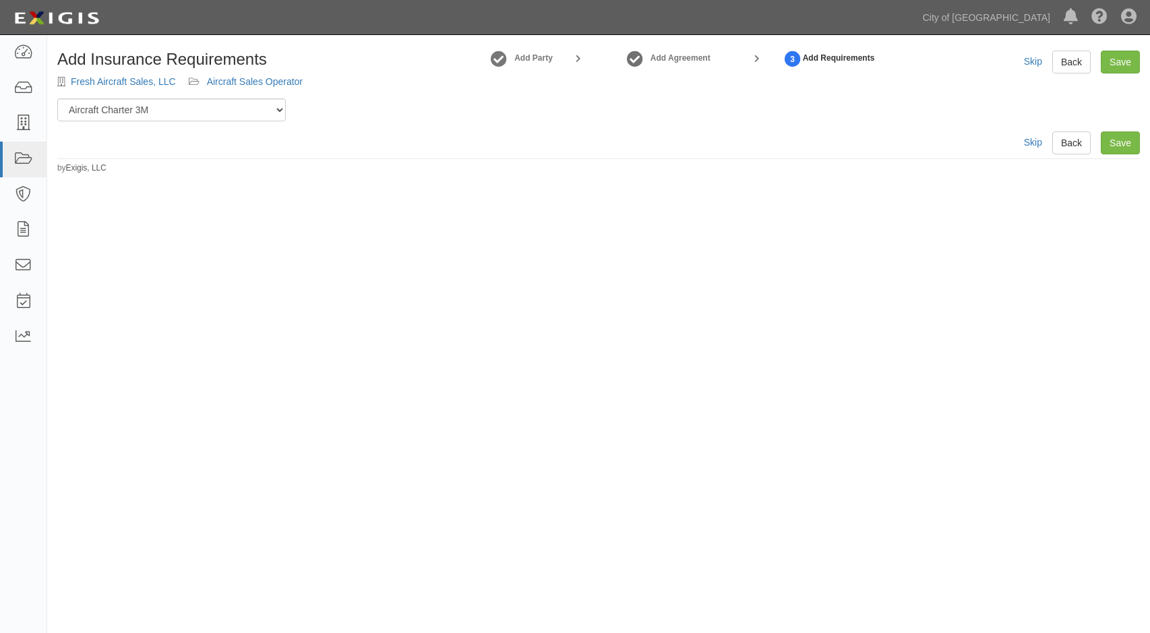
select select "37354"
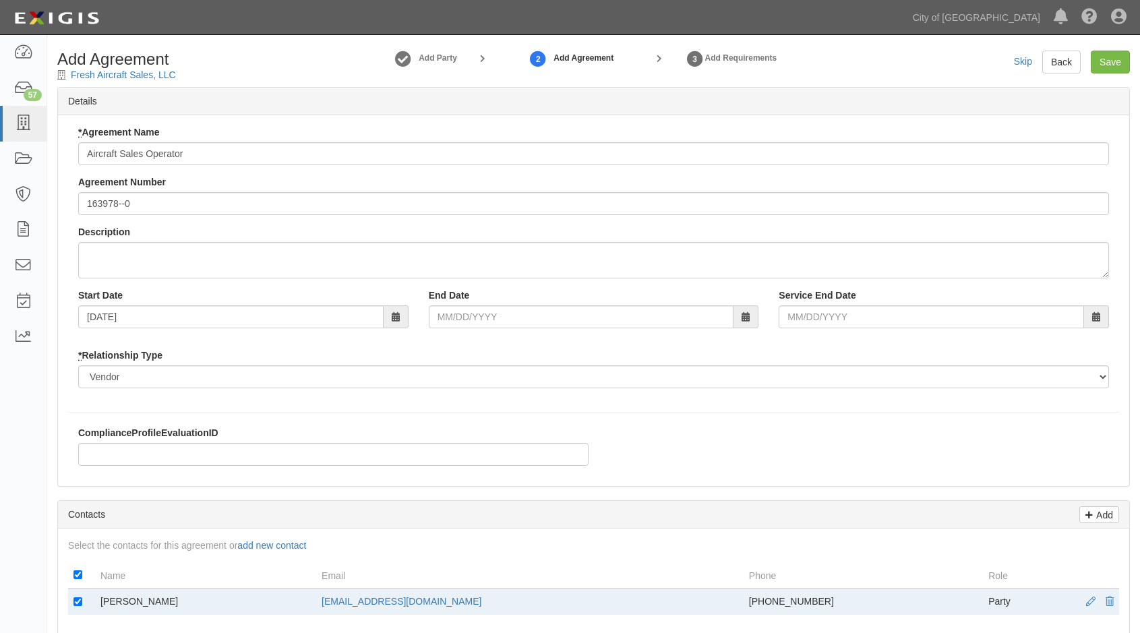
scroll to position [547, 0]
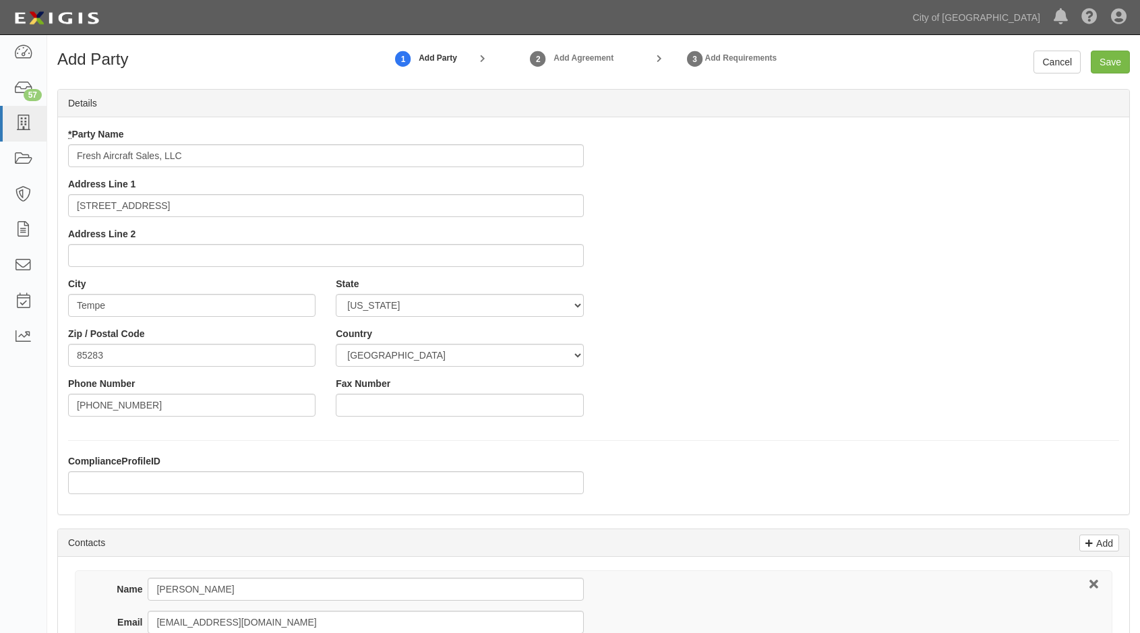
select select "AZ"
select select "US"
